Goal: Task Accomplishment & Management: Use online tool/utility

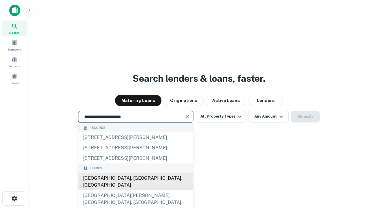
click at [136, 190] on div "[GEOGRAPHIC_DATA], [GEOGRAPHIC_DATA], [GEOGRAPHIC_DATA]" at bounding box center [135, 181] width 115 height 17
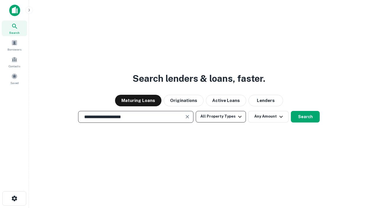
type input "**********"
click at [221, 116] on button "All Property Types" at bounding box center [221, 117] width 50 height 12
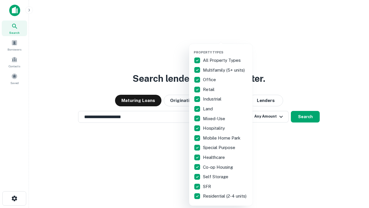
click at [226, 48] on button "button" at bounding box center [225, 48] width 63 height 0
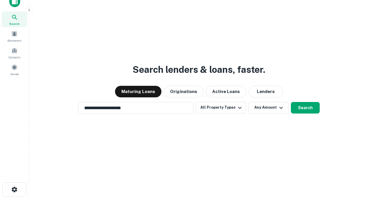
scroll to position [3, 70]
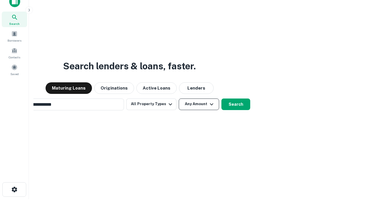
click at [179, 98] on button "Any Amount" at bounding box center [199, 104] width 40 height 12
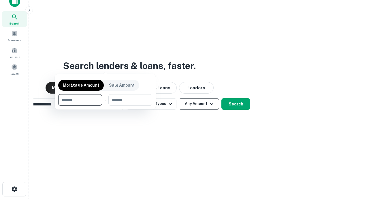
scroll to position [42, 163]
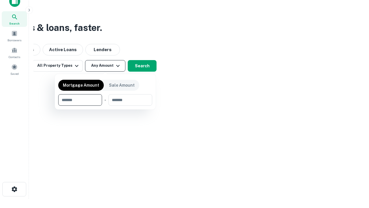
type input "*******"
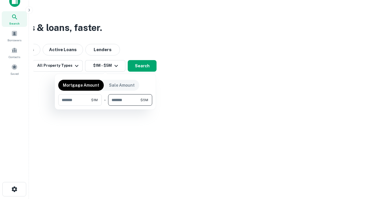
type input "*******"
click at [105, 106] on button "button" at bounding box center [105, 106] width 94 height 0
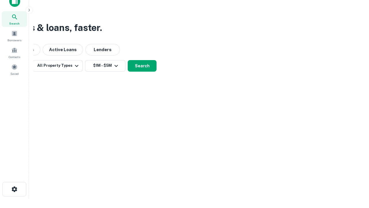
scroll to position [3, 106]
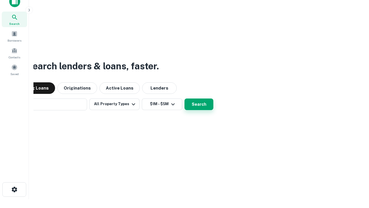
click at [185, 98] on button "Search" at bounding box center [199, 104] width 29 height 12
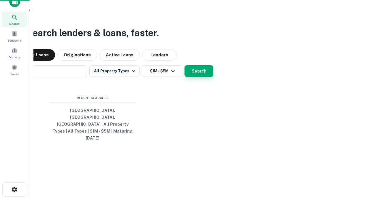
scroll to position [15, 163]
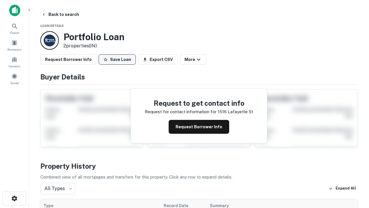
click at [117, 59] on button "Save Loan" at bounding box center [117, 59] width 37 height 10
click at [119, 59] on button "Save Loan" at bounding box center [117, 59] width 37 height 10
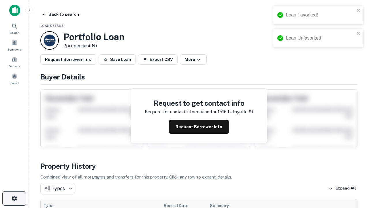
click at [14, 198] on icon "button" at bounding box center [14, 198] width 7 height 7
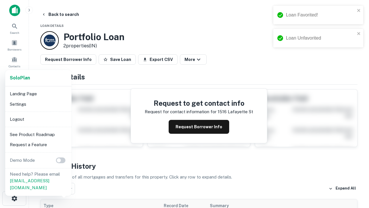
click at [38, 119] on li "Logout" at bounding box center [38, 119] width 62 height 10
